Goal: Use online tool/utility: Utilize a website feature to perform a specific function

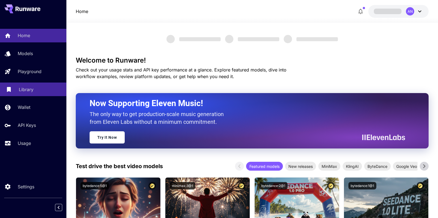
click at [27, 91] on p "Library" at bounding box center [26, 89] width 15 height 7
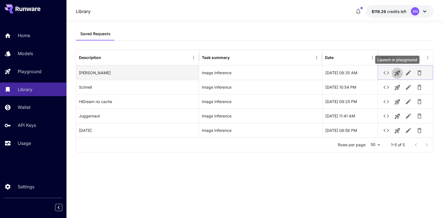
click at [395, 72] on icon "Launch in playground" at bounding box center [396, 73] width 5 height 5
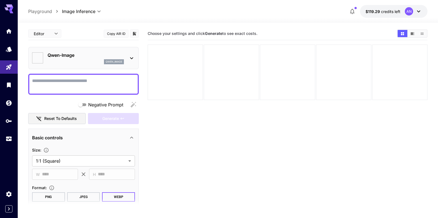
type input "**********"
click at [71, 83] on textarea "Negative Prompt" at bounding box center [83, 83] width 103 height 13
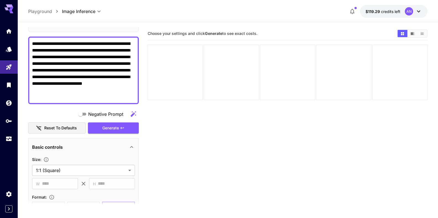
scroll to position [63, 0]
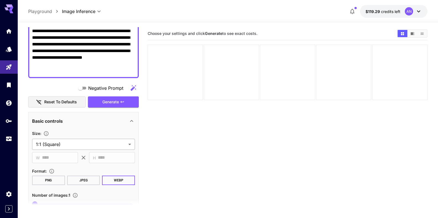
type textarea "**********"
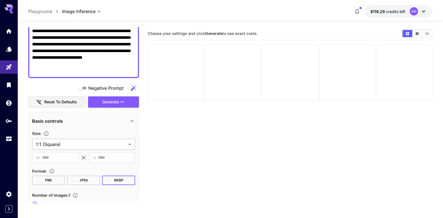
click at [77, 143] on body "**********" at bounding box center [221, 130] width 443 height 261
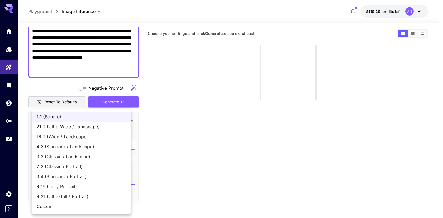
click at [65, 186] on span "9:16 (Tall / Portrait)" at bounding box center [82, 186] width 90 height 7
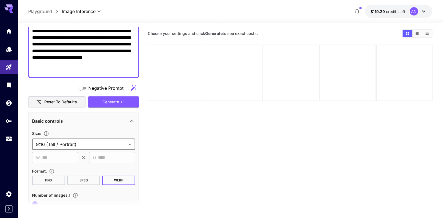
type input "**********"
type input "***"
type input "****"
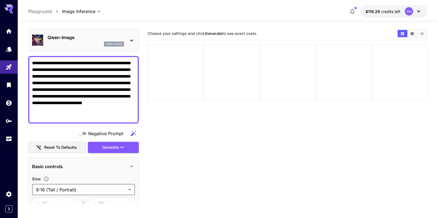
scroll to position [0, 0]
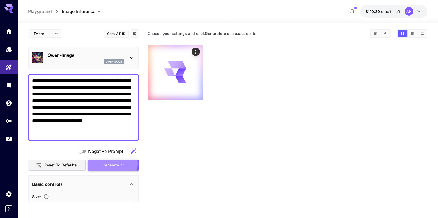
click at [103, 163] on span "Generate" at bounding box center [110, 165] width 17 height 7
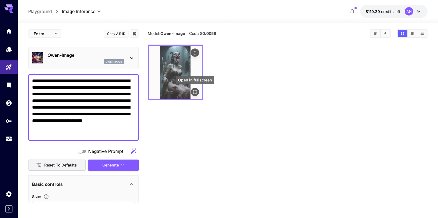
click at [195, 92] on icon "Open in fullscreen" at bounding box center [195, 92] width 6 height 6
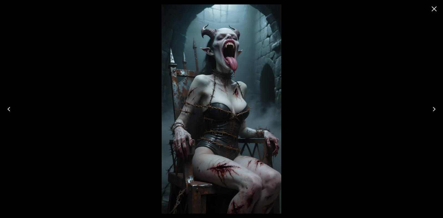
click at [433, 10] on icon "Close" at bounding box center [433, 8] width 5 height 5
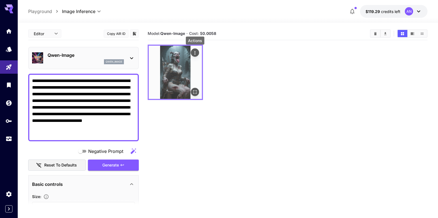
click at [196, 54] on icon "Actions" at bounding box center [195, 53] width 6 height 6
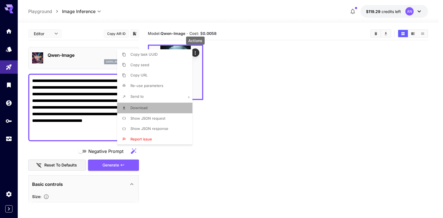
click at [142, 108] on span "Download" at bounding box center [138, 107] width 17 height 4
click at [69, 49] on div at bounding box center [221, 109] width 443 height 218
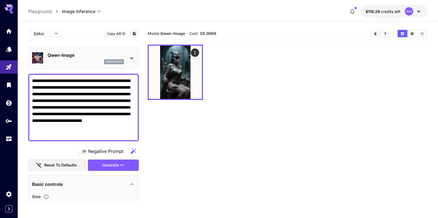
click at [64, 56] on p "Qwen-Image" at bounding box center [86, 55] width 76 height 7
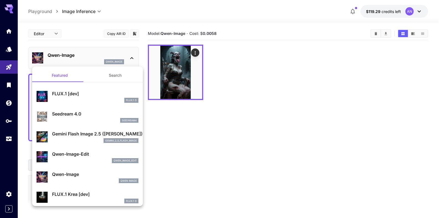
click at [60, 97] on p "FLUX.1 [dev]" at bounding box center [95, 93] width 86 height 7
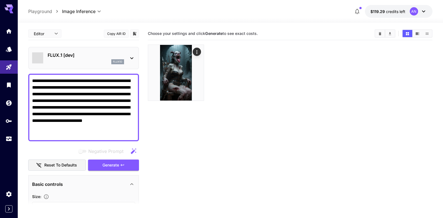
type input "**"
type input "***"
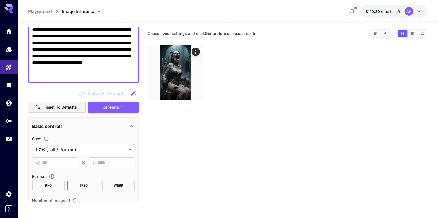
scroll to position [63, 0]
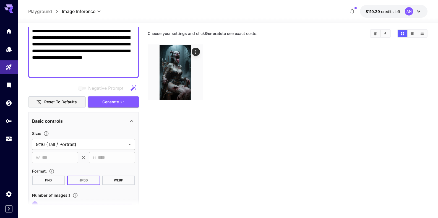
click at [115, 180] on button "WEBP" at bounding box center [118, 179] width 33 height 9
click at [105, 105] on span "Generate" at bounding box center [110, 101] width 17 height 7
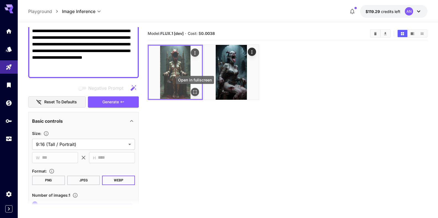
click at [192, 91] on icon "Open in fullscreen" at bounding box center [195, 92] width 6 height 6
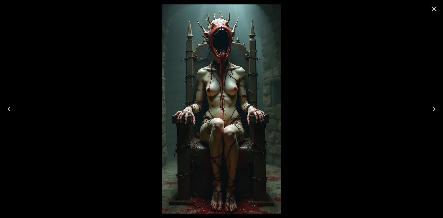
click at [436, 6] on icon "Close" at bounding box center [433, 8] width 9 height 9
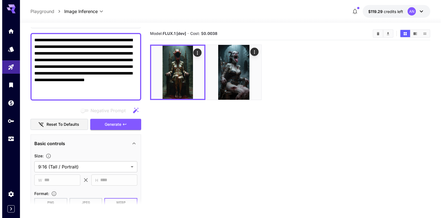
scroll to position [0, 0]
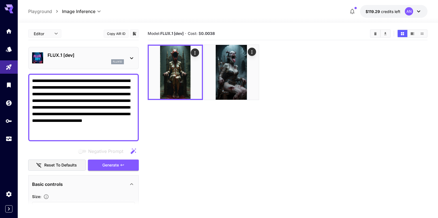
click at [77, 56] on p "FLUX.1 [dev]" at bounding box center [86, 55] width 76 height 7
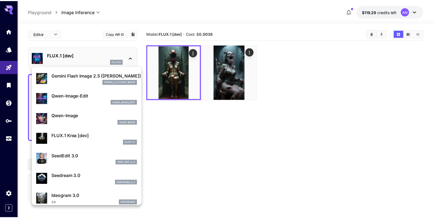
scroll to position [95, 0]
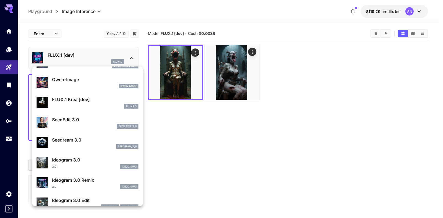
click at [75, 101] on p "FLUX.1 Krea [dev]" at bounding box center [95, 99] width 86 height 7
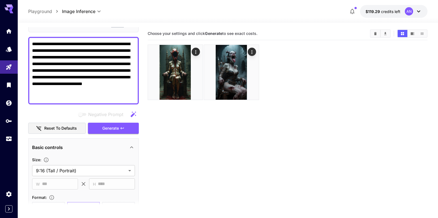
scroll to position [63, 0]
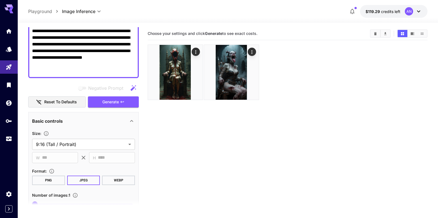
click at [109, 182] on button "WEBP" at bounding box center [118, 179] width 33 height 9
click at [107, 102] on span "Generate" at bounding box center [110, 101] width 17 height 7
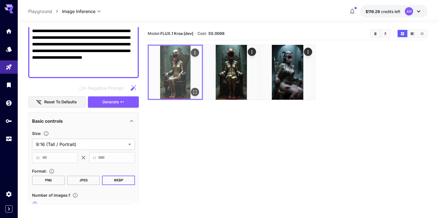
click at [199, 93] on img at bounding box center [175, 72] width 53 height 53
click at [197, 93] on icon "Open in fullscreen" at bounding box center [195, 92] width 6 height 6
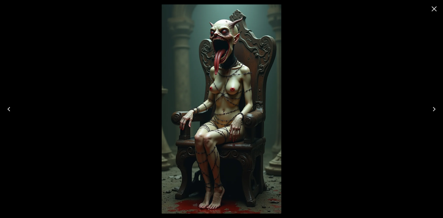
click at [431, 10] on icon "Close" at bounding box center [433, 8] width 9 height 9
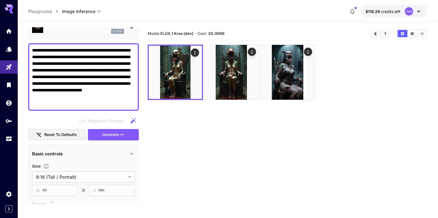
scroll to position [0, 0]
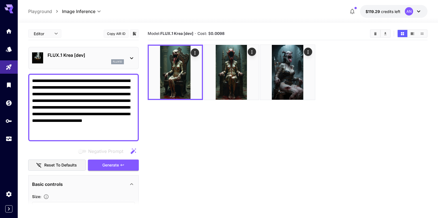
click at [82, 115] on textarea "**********" at bounding box center [81, 107] width 98 height 60
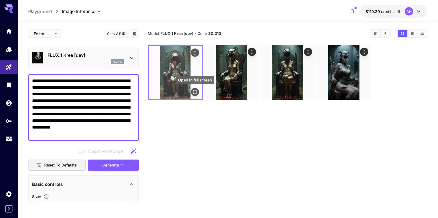
type textarea "**********"
click at [195, 89] on button "Open in fullscreen" at bounding box center [195, 92] width 8 height 8
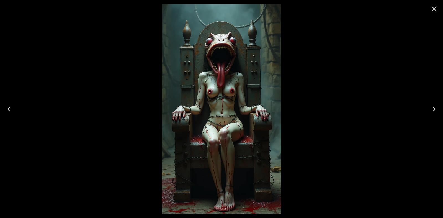
click at [437, 8] on icon "Close" at bounding box center [433, 8] width 9 height 9
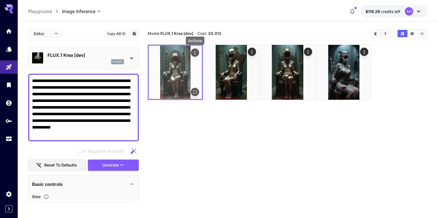
click at [196, 51] on icon "Actions" at bounding box center [195, 53] width 6 height 6
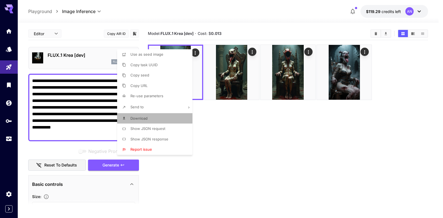
click at [138, 119] on span "Download" at bounding box center [138, 118] width 17 height 4
click at [67, 52] on div at bounding box center [221, 109] width 443 height 218
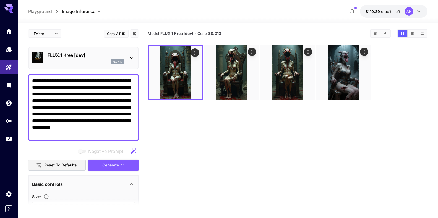
click at [71, 56] on p "FLUX.1 Krea [dev]" at bounding box center [86, 55] width 76 height 7
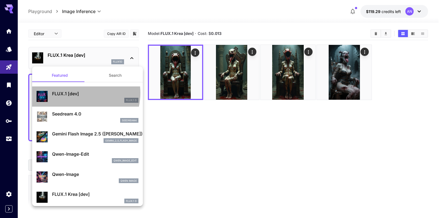
click at [75, 93] on p "FLUX.1 [dev]" at bounding box center [95, 93] width 86 height 7
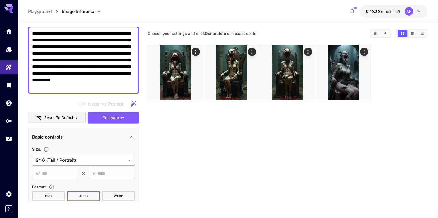
scroll to position [63, 0]
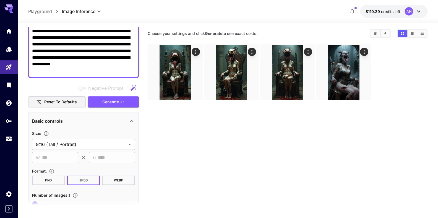
click at [113, 179] on button "WEBP" at bounding box center [118, 179] width 33 height 9
click at [112, 104] on span "Generate" at bounding box center [110, 101] width 17 height 7
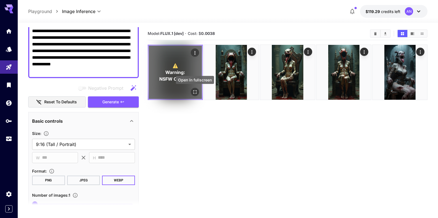
click at [194, 93] on icon "Open in fullscreen" at bounding box center [195, 92] width 6 height 6
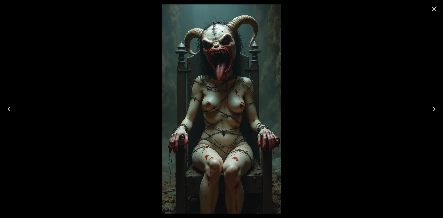
click at [435, 9] on icon "Close" at bounding box center [433, 8] width 9 height 9
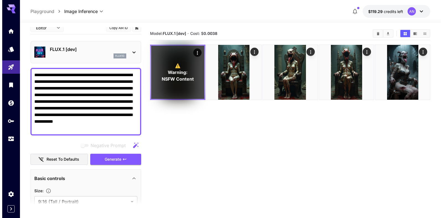
scroll to position [0, 0]
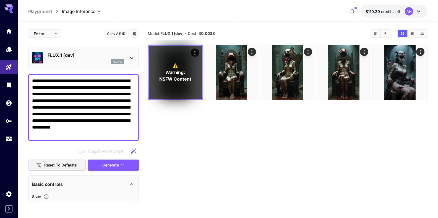
click at [80, 57] on p "FLUX.1 [dev]" at bounding box center [86, 55] width 76 height 7
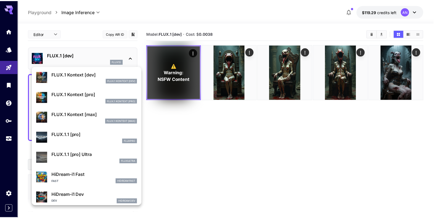
scroll to position [380, 0]
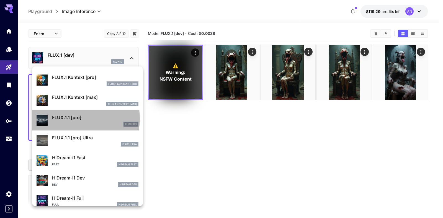
click at [73, 118] on p "FLUX.1.1 [pro]" at bounding box center [95, 117] width 86 height 7
type input "**********"
type input "***"
type input "****"
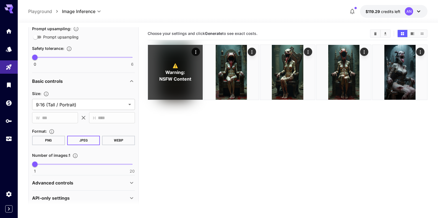
scroll to position [189, 0]
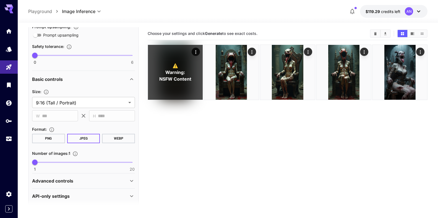
click at [117, 138] on button "WEBP" at bounding box center [118, 138] width 33 height 9
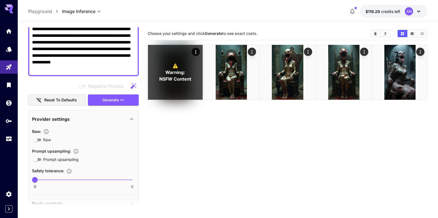
scroll to position [63, 0]
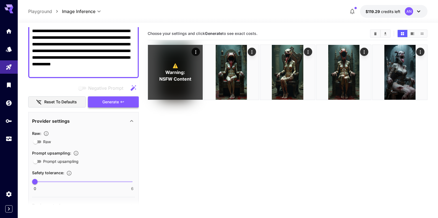
click at [103, 101] on span "Generate" at bounding box center [110, 101] width 17 height 7
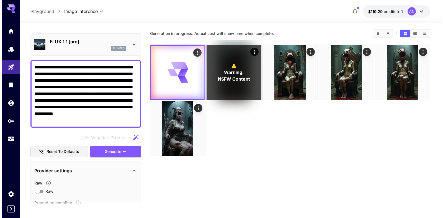
scroll to position [0, 0]
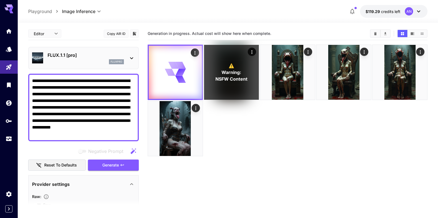
click at [52, 52] on p "FLUX.1.1 [pro]" at bounding box center [86, 55] width 76 height 7
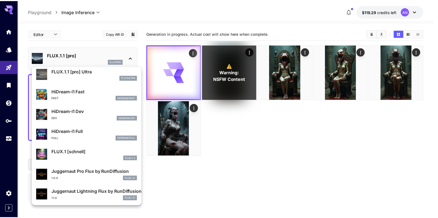
scroll to position [448, 0]
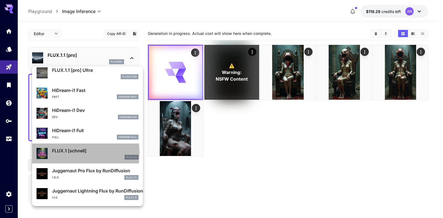
click at [71, 153] on p "FLUX.1 [schnell]" at bounding box center [95, 150] width 86 height 7
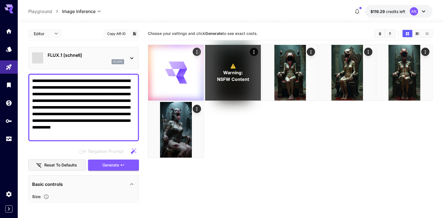
type input "**********"
type input "***"
type input "****"
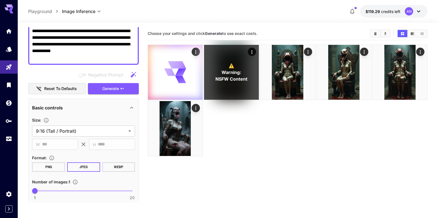
scroll to position [126, 0]
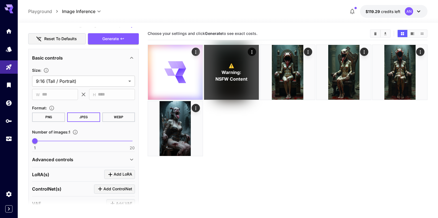
click at [116, 116] on button "WEBP" at bounding box center [118, 116] width 33 height 9
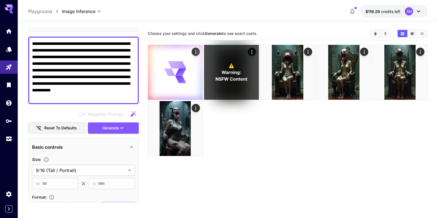
scroll to position [32, 0]
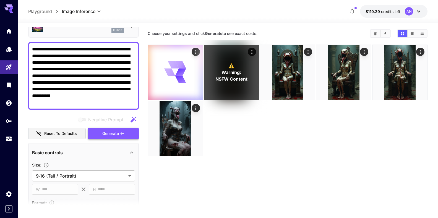
click at [102, 131] on span "Generate" at bounding box center [110, 133] width 17 height 7
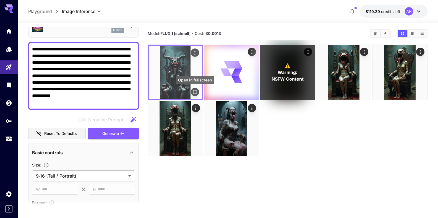
click at [194, 92] on icon "Open in fullscreen" at bounding box center [195, 92] width 6 height 6
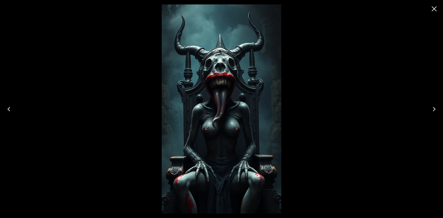
click at [430, 7] on icon "Close" at bounding box center [433, 8] width 9 height 9
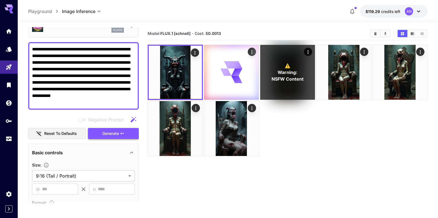
click at [112, 133] on span "Generate" at bounding box center [110, 133] width 17 height 7
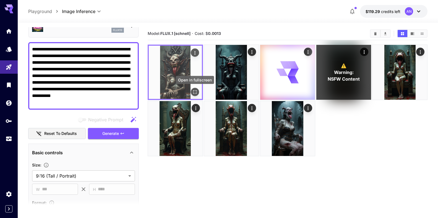
click at [195, 90] on icon "Open in fullscreen" at bounding box center [195, 92] width 6 height 6
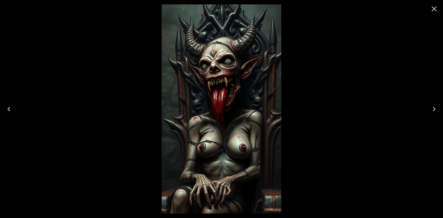
click at [437, 7] on icon "Close" at bounding box center [433, 8] width 9 height 9
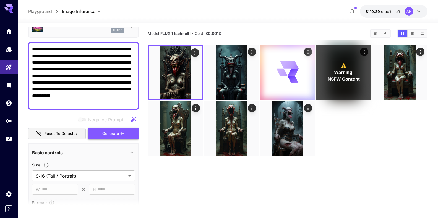
click at [103, 132] on span "Generate" at bounding box center [110, 133] width 17 height 7
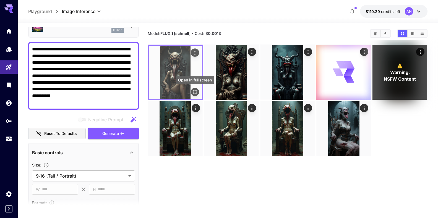
click at [194, 88] on button "Open in fullscreen" at bounding box center [195, 92] width 8 height 8
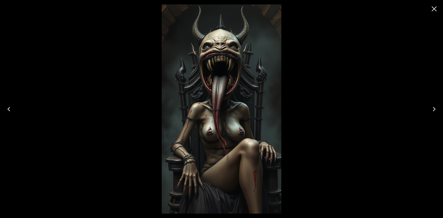
click at [436, 9] on icon "Close" at bounding box center [433, 8] width 9 height 9
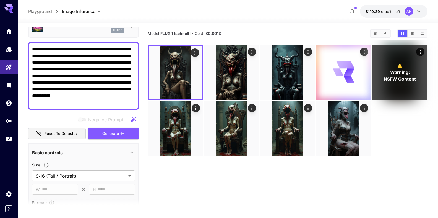
click at [74, 48] on textarea "**********" at bounding box center [81, 76] width 98 height 60
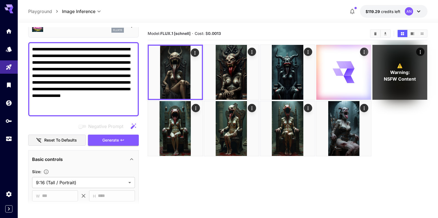
type textarea "**********"
drag, startPoint x: 107, startPoint y: 146, endPoint x: 112, endPoint y: 142, distance: 6.7
click at [108, 141] on span "Generate" at bounding box center [110, 140] width 17 height 7
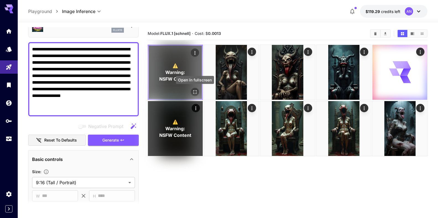
click at [196, 92] on icon "Open in fullscreen" at bounding box center [195, 92] width 6 height 6
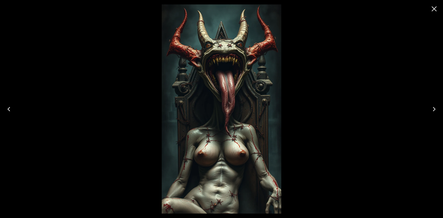
click at [438, 10] on icon "Close" at bounding box center [433, 8] width 9 height 9
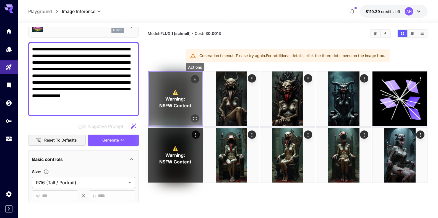
click at [198, 79] on icon "Actions" at bounding box center [195, 80] width 6 height 6
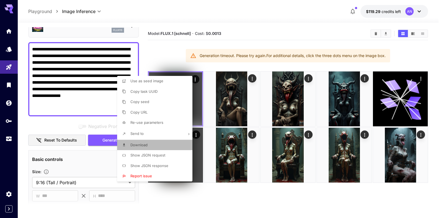
click at [140, 142] on li "Download" at bounding box center [156, 145] width 79 height 11
click at [108, 139] on div at bounding box center [221, 109] width 443 height 218
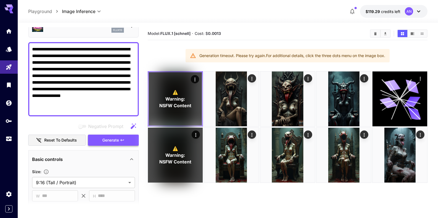
click at [110, 140] on span "Generate" at bounding box center [110, 140] width 17 height 7
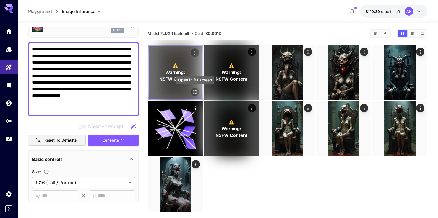
click at [196, 88] on button "Open in fullscreen" at bounding box center [195, 92] width 8 height 8
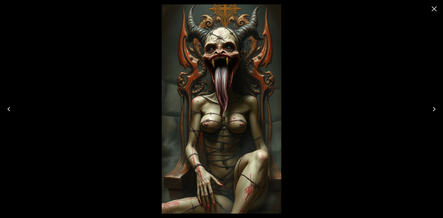
click at [434, 7] on icon "Close" at bounding box center [433, 8] width 9 height 9
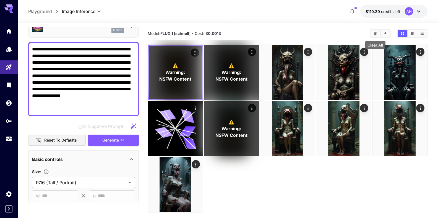
click at [375, 33] on icon "Clear All" at bounding box center [375, 33] width 2 height 3
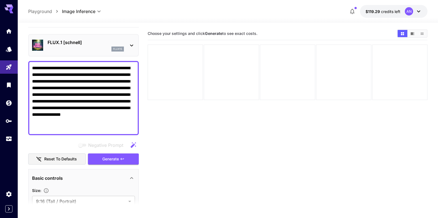
scroll to position [0, 0]
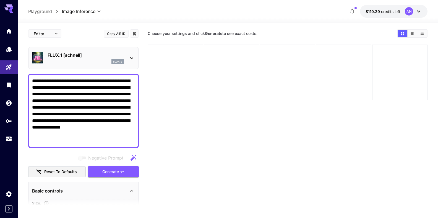
click at [68, 52] on p "FLUX.1 [schnell]" at bounding box center [86, 55] width 76 height 7
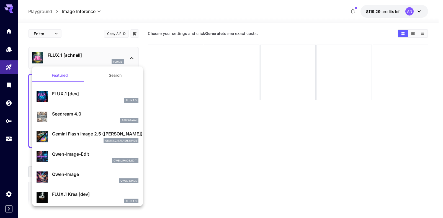
click at [76, 193] on p "FLUX.1 Krea [dev]" at bounding box center [95, 194] width 86 height 7
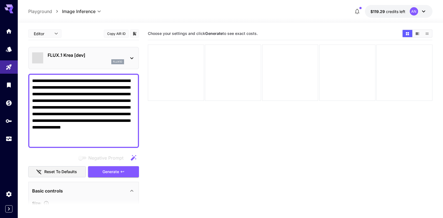
type input "**"
type input "***"
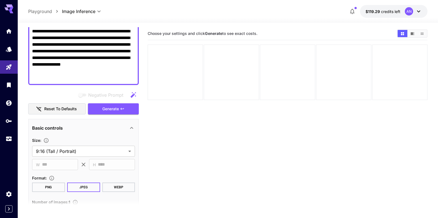
scroll to position [63, 0]
click at [111, 187] on button "WEBP" at bounding box center [118, 186] width 33 height 9
click at [105, 109] on span "Generate" at bounding box center [110, 108] width 17 height 7
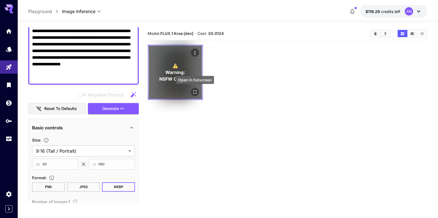
click at [196, 90] on icon "Open in fullscreen" at bounding box center [194, 91] width 3 height 3
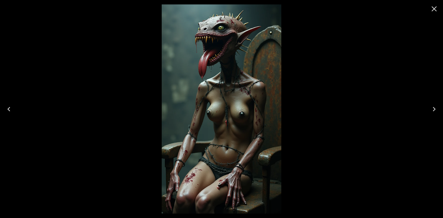
click at [434, 8] on icon "Close" at bounding box center [433, 8] width 9 height 9
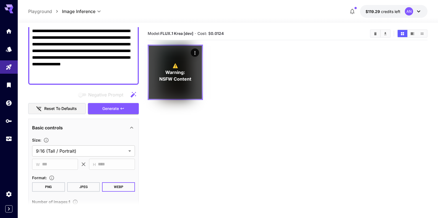
scroll to position [0, 0]
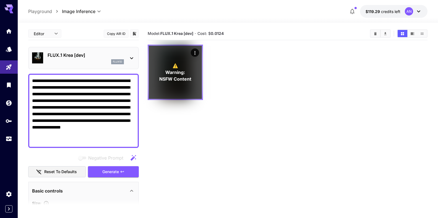
click at [69, 56] on p "FLUX.1 Krea [dev]" at bounding box center [86, 55] width 76 height 7
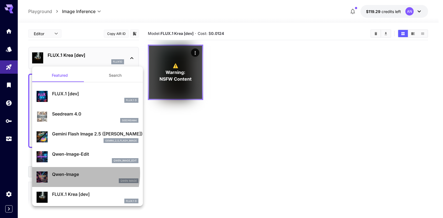
click at [67, 172] on p "Qwen-Image" at bounding box center [95, 174] width 86 height 7
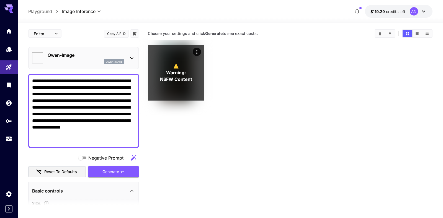
type input "**"
type input "***"
type input "**********"
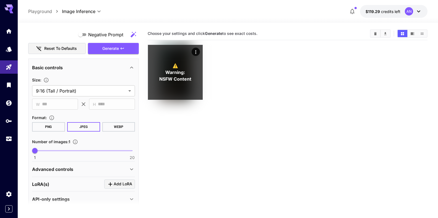
scroll to position [126, 0]
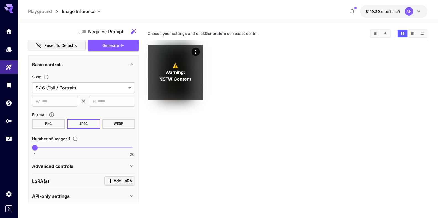
click at [118, 125] on button "WEBP" at bounding box center [118, 123] width 33 height 9
click at [107, 45] on span "Generate" at bounding box center [110, 45] width 17 height 7
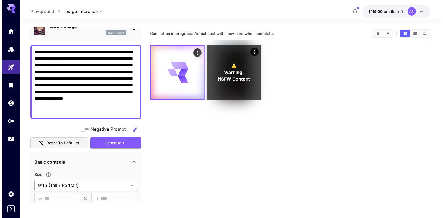
scroll to position [0, 0]
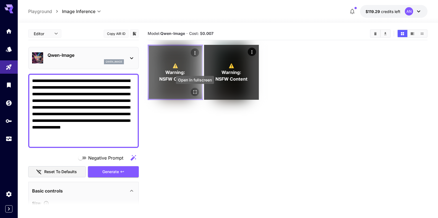
click at [193, 92] on icon "Open in fullscreen" at bounding box center [195, 92] width 6 height 6
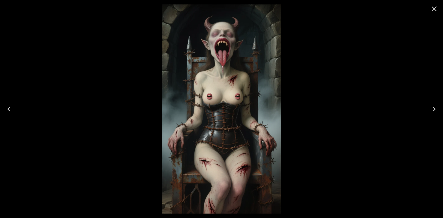
click at [434, 9] on icon "Close" at bounding box center [433, 8] width 5 height 5
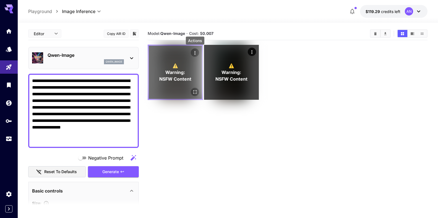
click at [195, 50] on icon "Actions" at bounding box center [195, 53] width 6 height 6
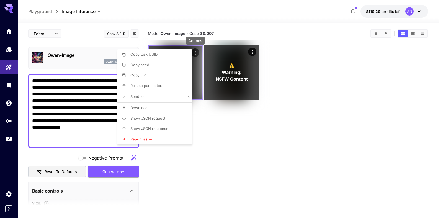
click at [140, 106] on span "Download" at bounding box center [138, 107] width 17 height 4
click at [63, 56] on div at bounding box center [221, 109] width 443 height 218
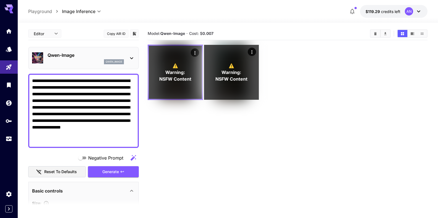
click at [63, 57] on p "Qwen-Image" at bounding box center [86, 55] width 76 height 7
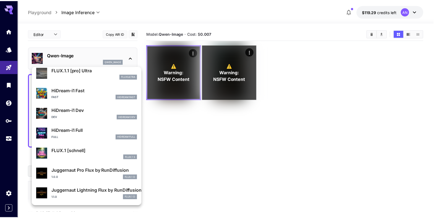
scroll to position [448, 0]
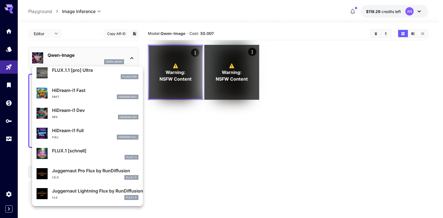
click at [83, 193] on p "Juggernaut Lightning Flux by RunDiffusion" at bounding box center [95, 190] width 86 height 7
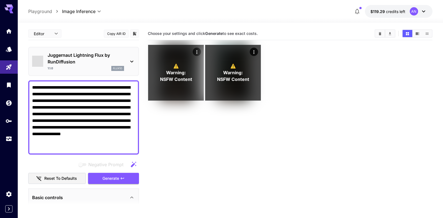
type input "*"
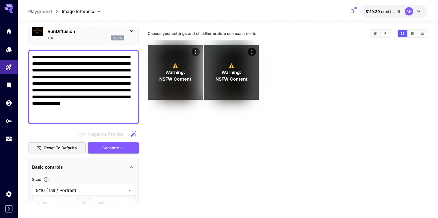
scroll to position [95, 0]
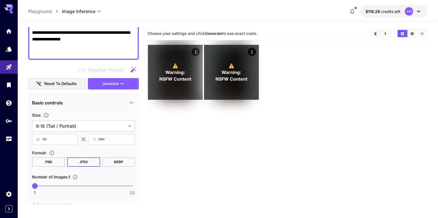
click at [118, 161] on button "WEBP" at bounding box center [118, 161] width 33 height 9
click at [107, 83] on span "Generate" at bounding box center [110, 83] width 17 height 7
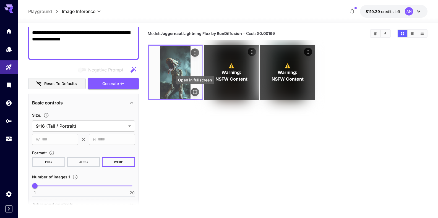
click at [193, 92] on icon "Open in fullscreen" at bounding box center [195, 92] width 6 height 6
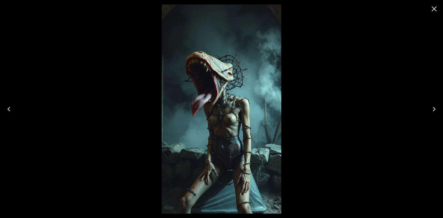
click at [430, 12] on icon "Close" at bounding box center [433, 8] width 9 height 9
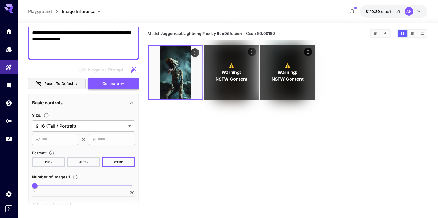
click at [97, 84] on button "Generate" at bounding box center [113, 83] width 51 height 11
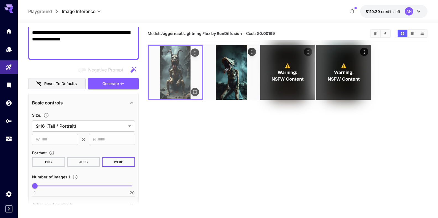
click at [196, 91] on icon "Open in fullscreen" at bounding box center [194, 91] width 3 height 3
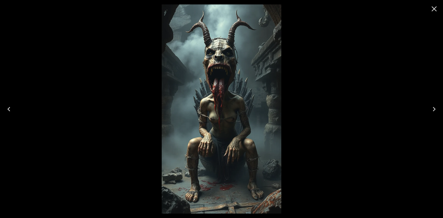
click at [432, 12] on icon "Close" at bounding box center [433, 8] width 9 height 9
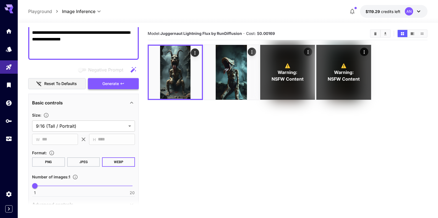
click at [115, 85] on span "Generate" at bounding box center [110, 83] width 17 height 7
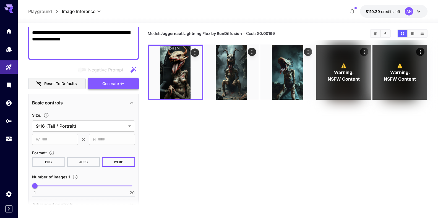
click at [107, 84] on span "Generate" at bounding box center [110, 83] width 17 height 7
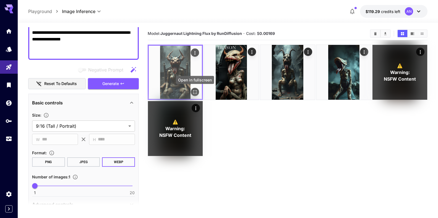
click at [193, 89] on icon "Open in fullscreen" at bounding box center [195, 92] width 6 height 6
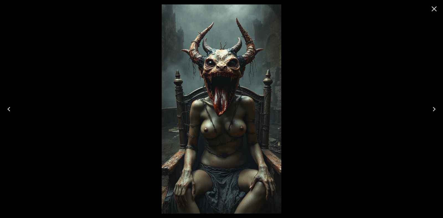
click at [432, 11] on icon "Close" at bounding box center [433, 8] width 9 height 9
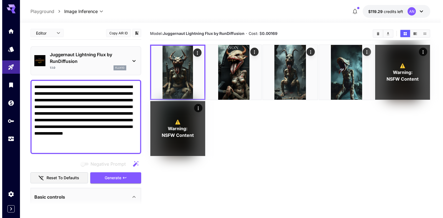
scroll to position [0, 0]
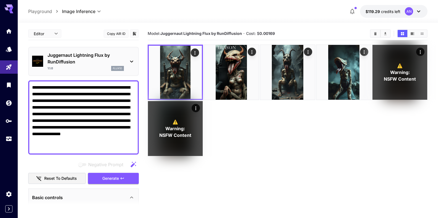
drag, startPoint x: 86, startPoint y: 88, endPoint x: 99, endPoint y: 87, distance: 13.0
click at [99, 87] on textarea "**********" at bounding box center [81, 117] width 98 height 66
type textarea "**********"
click at [103, 182] on span "Generate" at bounding box center [110, 178] width 17 height 7
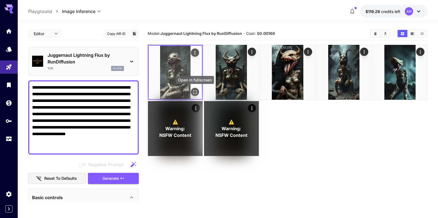
click at [193, 91] on icon "Open in fullscreen" at bounding box center [195, 92] width 6 height 6
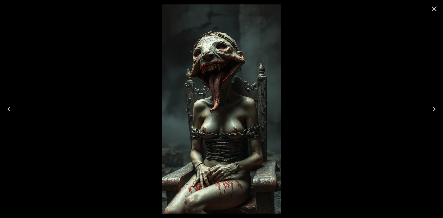
click at [429, 8] on icon "Close" at bounding box center [433, 8] width 9 height 9
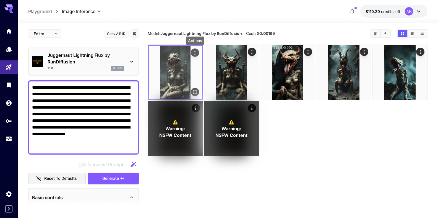
click at [196, 51] on icon "Actions" at bounding box center [195, 53] width 6 height 6
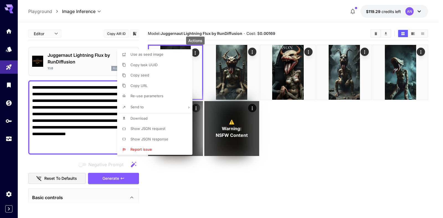
click at [136, 118] on span "Download" at bounding box center [138, 118] width 17 height 4
click at [97, 159] on div at bounding box center [221, 109] width 443 height 218
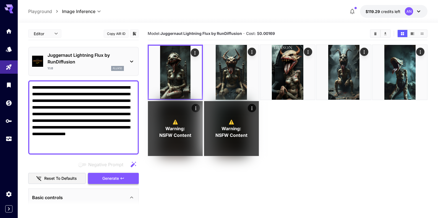
click at [116, 177] on button "Generate" at bounding box center [113, 178] width 51 height 11
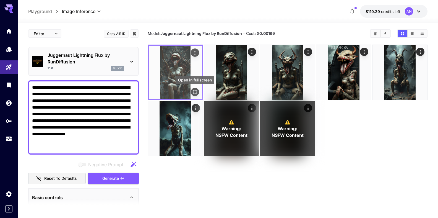
click at [193, 92] on icon "Open in fullscreen" at bounding box center [195, 92] width 6 height 6
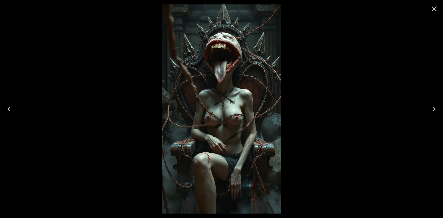
click at [435, 12] on icon "Close" at bounding box center [433, 8] width 9 height 9
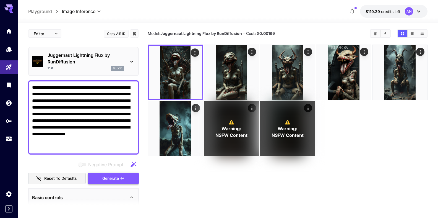
click at [103, 178] on span "Generate" at bounding box center [110, 178] width 17 height 7
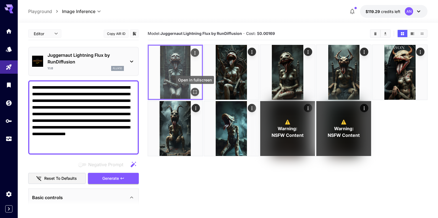
click at [197, 92] on icon "Open in fullscreen" at bounding box center [195, 92] width 6 height 6
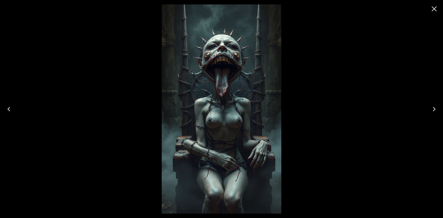
click at [434, 7] on icon "Close" at bounding box center [433, 8] width 9 height 9
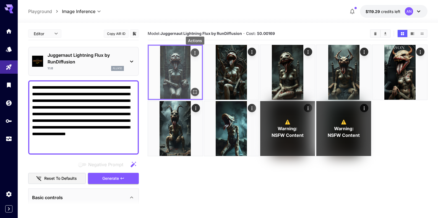
click at [194, 52] on icon "Actions" at bounding box center [195, 53] width 6 height 6
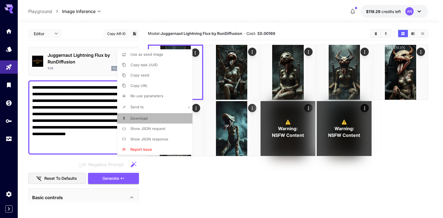
click at [142, 120] on span "Download" at bounding box center [138, 118] width 17 height 4
click at [105, 179] on div at bounding box center [221, 109] width 443 height 218
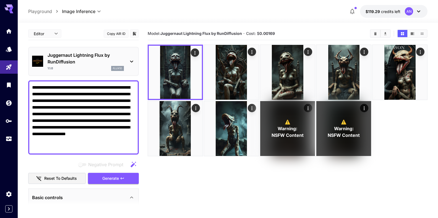
click at [110, 177] on span "Generate" at bounding box center [110, 178] width 17 height 7
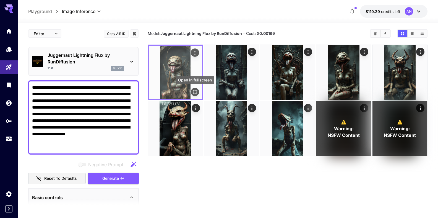
click at [196, 92] on icon "Open in fullscreen" at bounding box center [195, 92] width 6 height 6
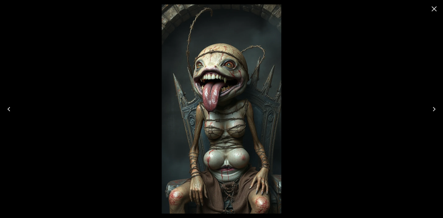
click at [436, 8] on icon "Close" at bounding box center [433, 8] width 9 height 9
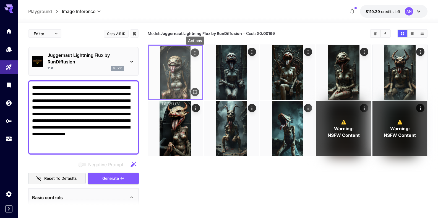
click at [195, 55] on icon "Actions" at bounding box center [195, 53] width 6 height 6
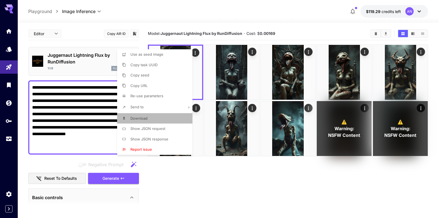
click at [136, 118] on span "Download" at bounding box center [138, 118] width 17 height 4
click at [72, 69] on div at bounding box center [221, 109] width 443 height 218
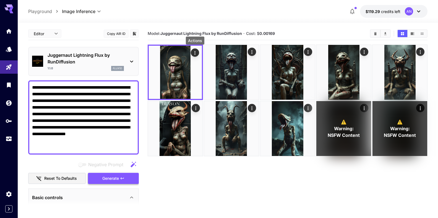
click at [108, 176] on span "Generate" at bounding box center [110, 178] width 17 height 7
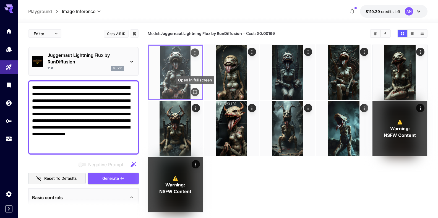
click at [195, 92] on icon "Open in fullscreen" at bounding box center [195, 92] width 6 height 6
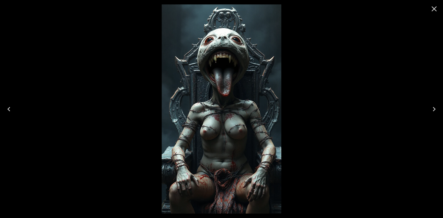
click at [433, 11] on icon "Close" at bounding box center [433, 8] width 9 height 9
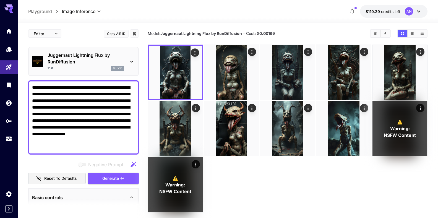
click at [63, 62] on p "Juggernaut Lightning Flux by RunDiffusion" at bounding box center [86, 58] width 76 height 13
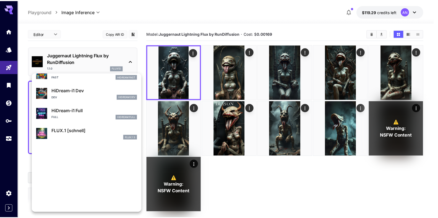
scroll to position [448, 0]
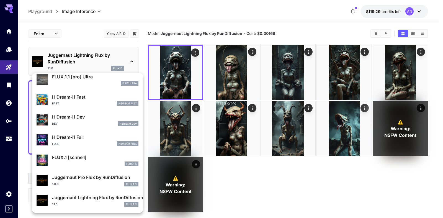
click at [80, 178] on p "Juggernaut Pro Flux by RunDiffusion" at bounding box center [95, 177] width 86 height 7
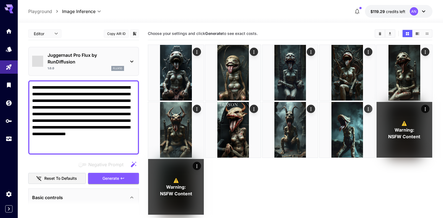
type input "**"
type input "*"
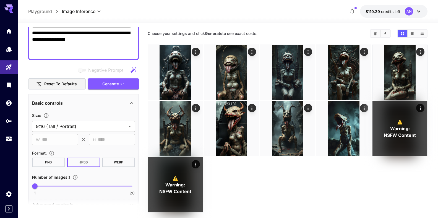
scroll to position [95, 0]
click at [115, 164] on button "WEBP" at bounding box center [118, 161] width 33 height 9
click at [106, 87] on button "Generate" at bounding box center [113, 83] width 51 height 11
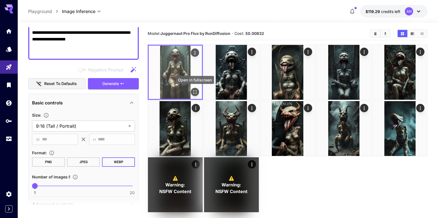
click at [197, 92] on icon "Open in fullscreen" at bounding box center [195, 92] width 6 height 6
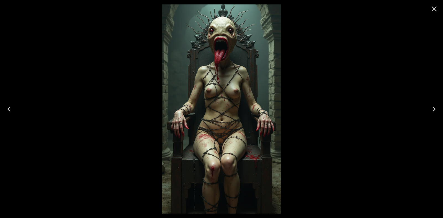
click at [435, 8] on icon "Close" at bounding box center [433, 8] width 9 height 9
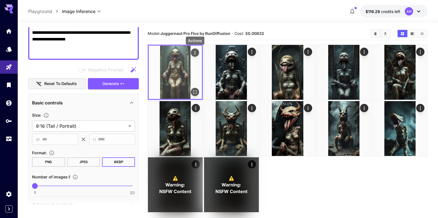
click at [198, 53] on icon "Actions" at bounding box center [195, 53] width 6 height 6
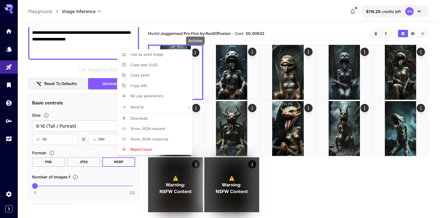
click at [142, 116] on span "Download" at bounding box center [138, 118] width 17 height 4
click at [71, 68] on div at bounding box center [221, 109] width 443 height 218
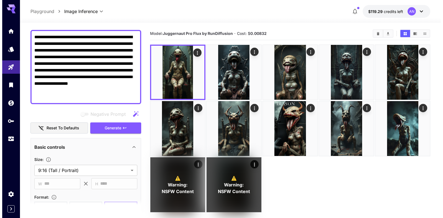
scroll to position [0, 0]
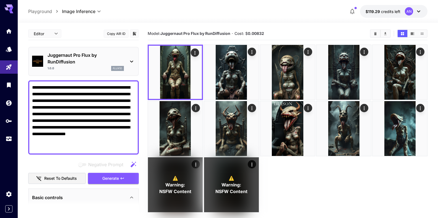
click at [72, 63] on p "Juggernaut Pro Flux by RunDiffusion" at bounding box center [86, 58] width 76 height 13
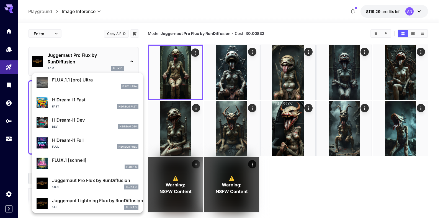
scroll to position [448, 0]
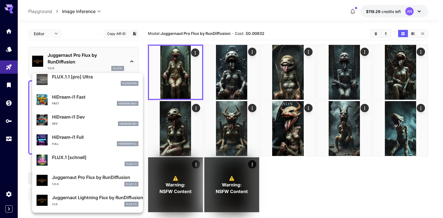
click at [76, 98] on p "HiDream-i1 Fast" at bounding box center [95, 97] width 86 height 7
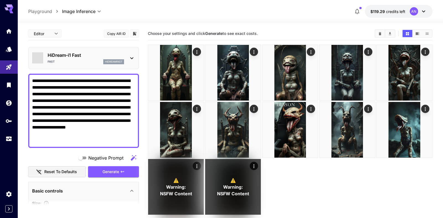
type input "**"
type input "*"
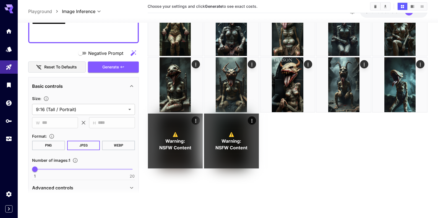
scroll to position [95, 0]
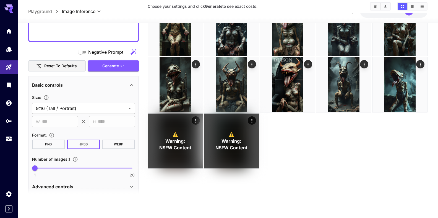
click at [108, 144] on button "WEBP" at bounding box center [118, 143] width 33 height 9
click at [121, 68] on button "Generate" at bounding box center [113, 65] width 51 height 11
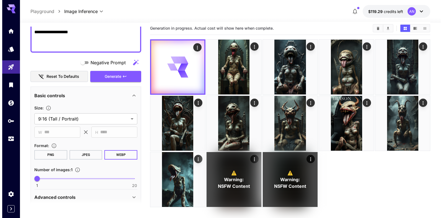
scroll to position [0, 0]
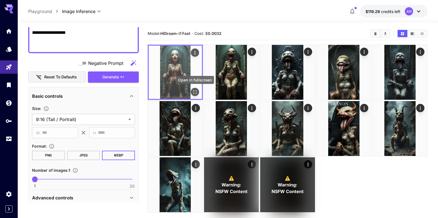
click at [196, 94] on icon "Open in fullscreen" at bounding box center [195, 92] width 6 height 6
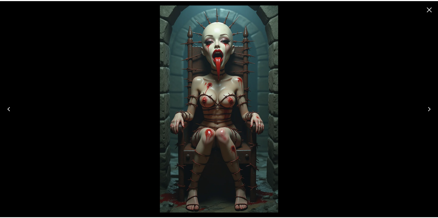
scroll to position [95, 0]
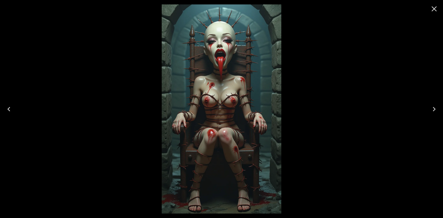
click at [431, 13] on icon "Close" at bounding box center [433, 8] width 9 height 9
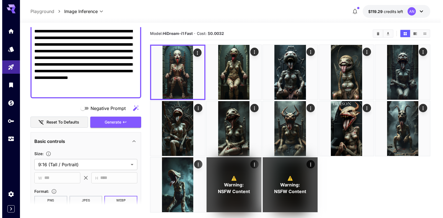
scroll to position [0, 0]
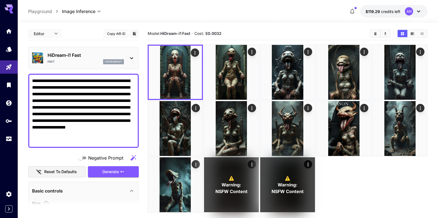
click at [79, 56] on p "HiDream-i1 Fast" at bounding box center [86, 55] width 76 height 7
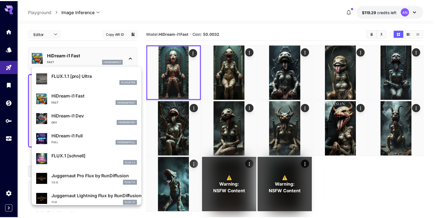
scroll to position [448, 0]
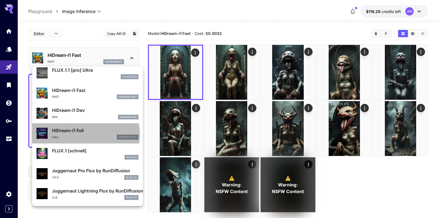
click at [76, 134] on div "HiDream-i1 Full Full HiDream Full" at bounding box center [95, 133] width 86 height 12
type input "**"
type input "***"
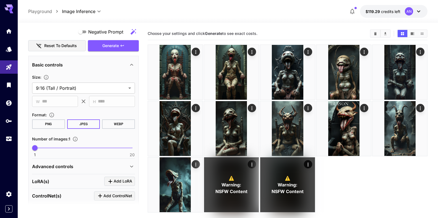
scroll to position [126, 0]
click at [118, 125] on button "WEBP" at bounding box center [118, 123] width 33 height 9
click at [120, 47] on icon "button" at bounding box center [122, 45] width 4 height 4
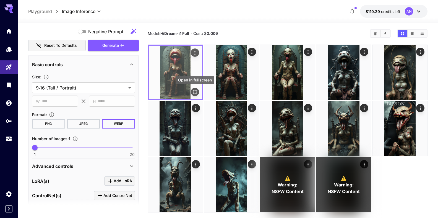
click at [196, 91] on icon "Open in fullscreen" at bounding box center [195, 92] width 6 height 6
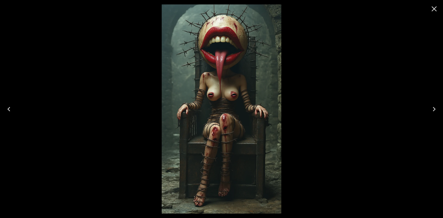
click at [432, 9] on icon "Close" at bounding box center [433, 8] width 9 height 9
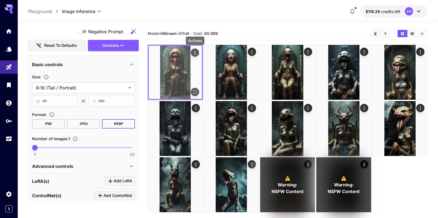
click at [195, 53] on icon "Actions" at bounding box center [195, 53] width 1 height 4
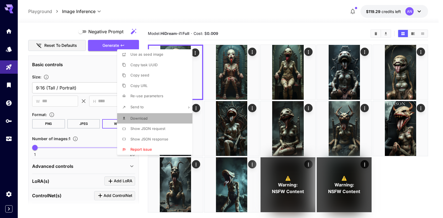
click at [147, 119] on li "Download" at bounding box center [156, 118] width 79 height 11
click at [243, 21] on div at bounding box center [221, 109] width 443 height 218
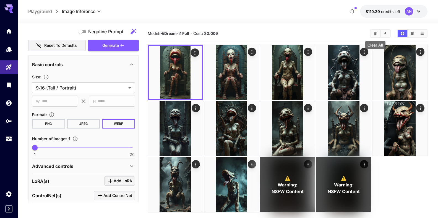
click at [374, 34] on icon "Clear All" at bounding box center [376, 34] width 4 height 4
